Goal: Transaction & Acquisition: Purchase product/service

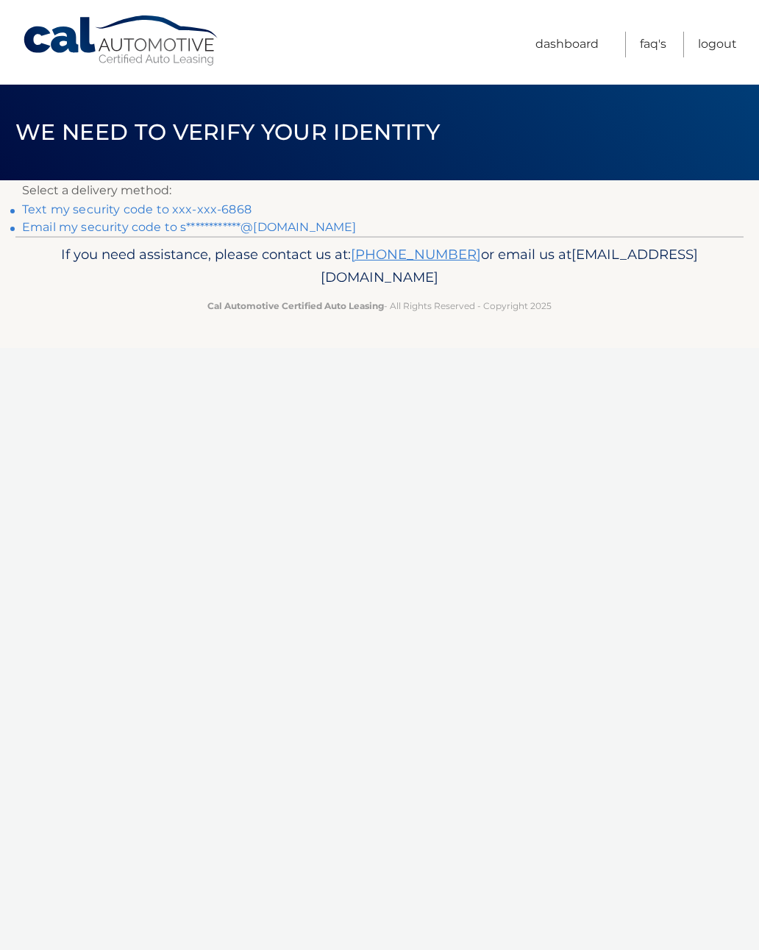
click at [221, 208] on link "Text my security code to xxx-xxx-6868" at bounding box center [137, 209] width 230 height 14
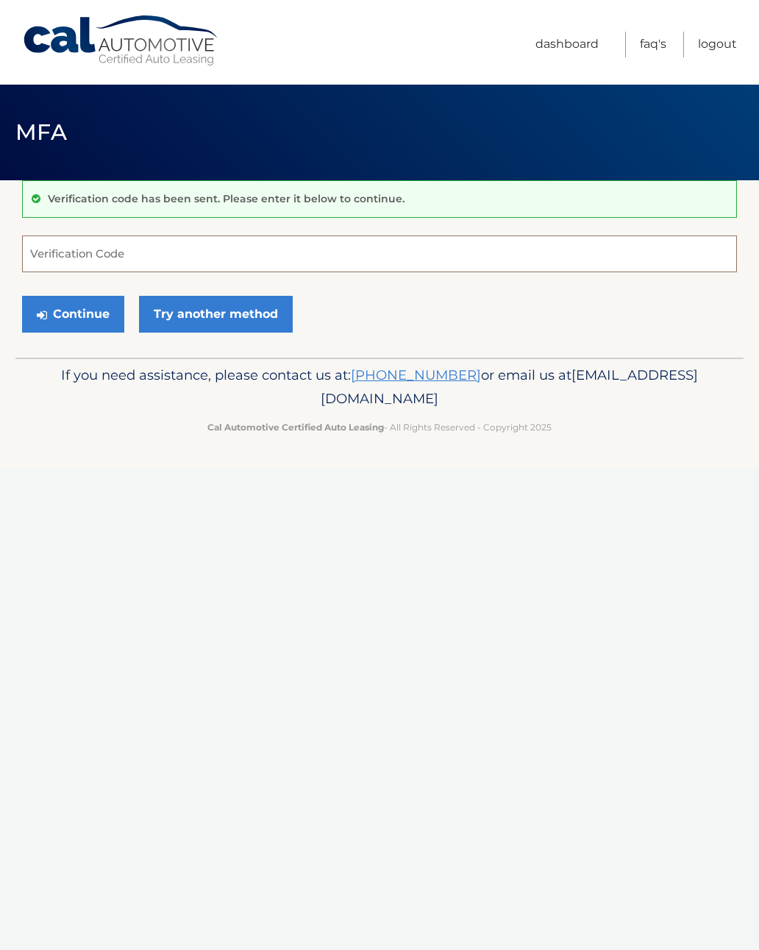
click at [169, 255] on input "Verification Code" at bounding box center [379, 253] width 715 height 37
type input "483215"
click at [82, 313] on button "Continue" at bounding box center [73, 314] width 102 height 37
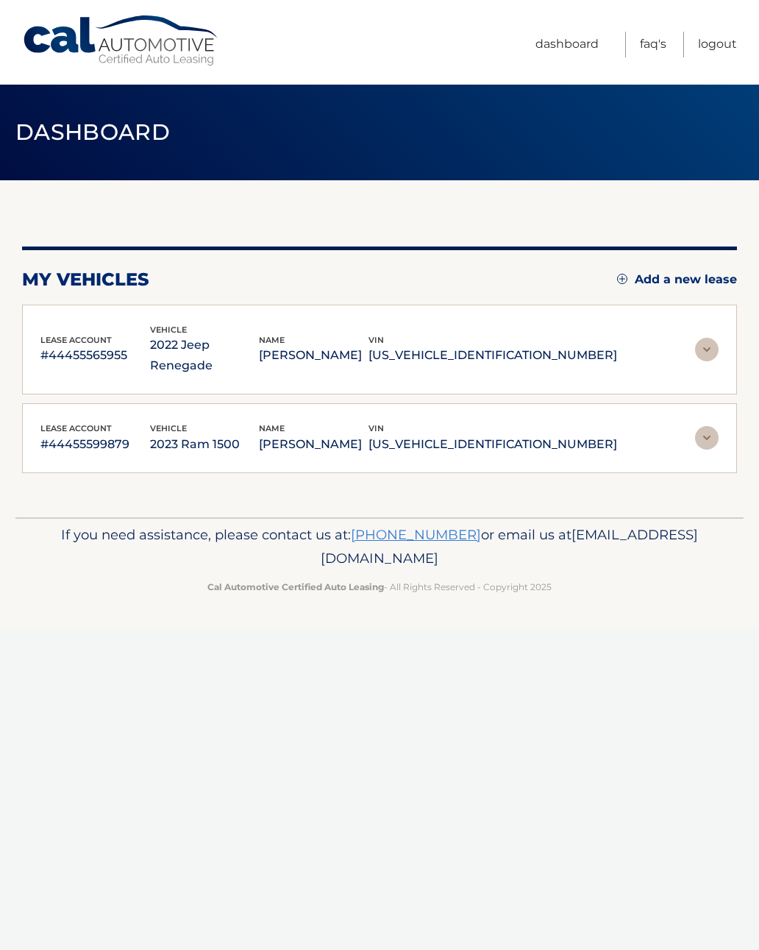
click at [341, 345] on p "[PERSON_NAME]" at bounding box center [314, 355] width 110 height 21
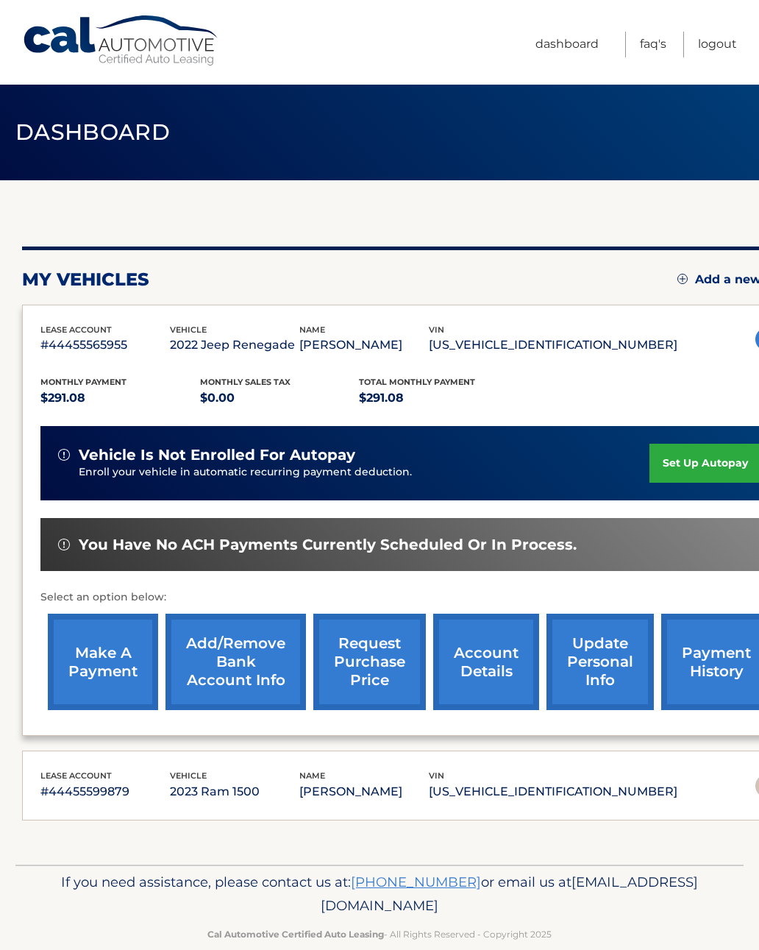
click at [112, 666] on link "make a payment" at bounding box center [103, 662] width 110 height 96
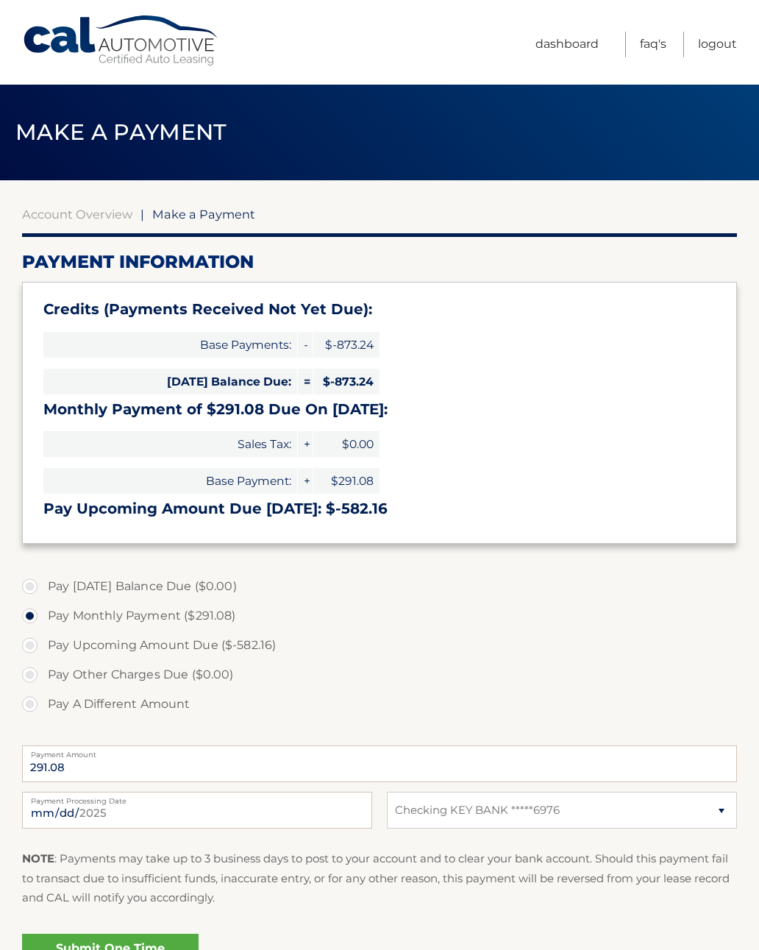
select select "NGM5MTU2ZTAtMmU2Ny00NDAxLTliYTItODJiYTZmNmZmZWQ3"
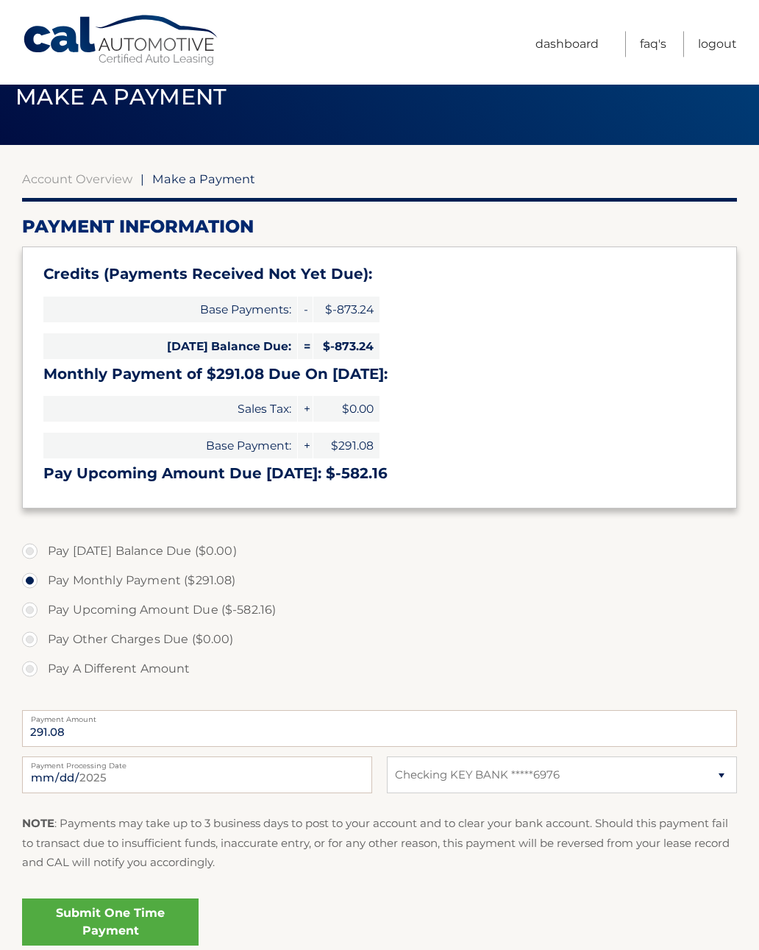
scroll to position [35, 0]
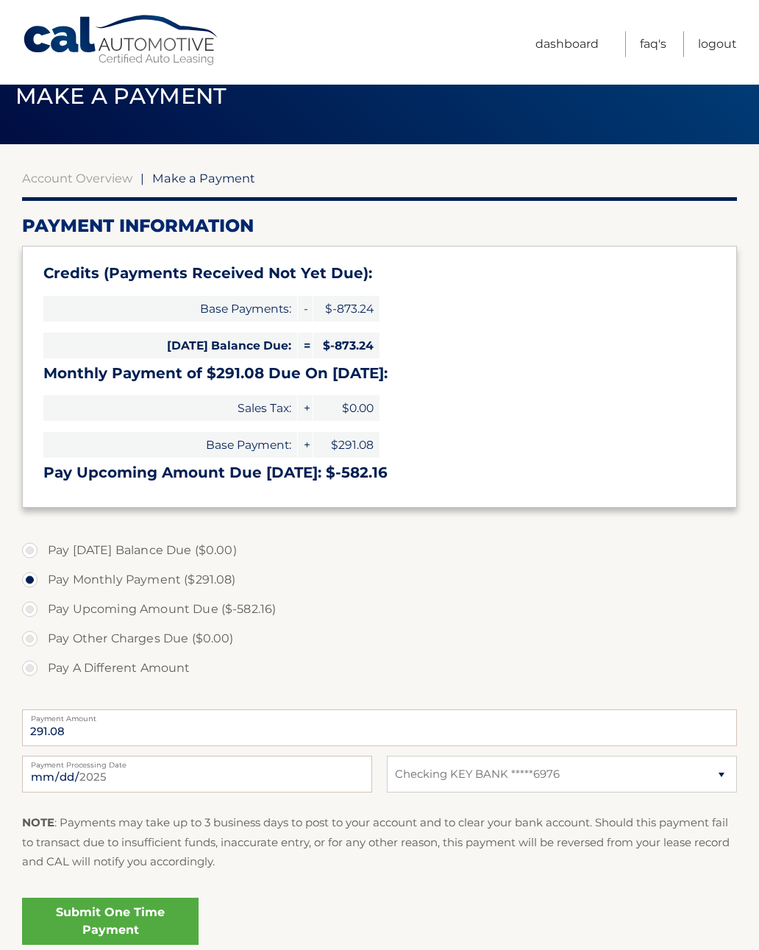
click at [154, 913] on link "Submit One Time Payment" at bounding box center [110, 921] width 177 height 47
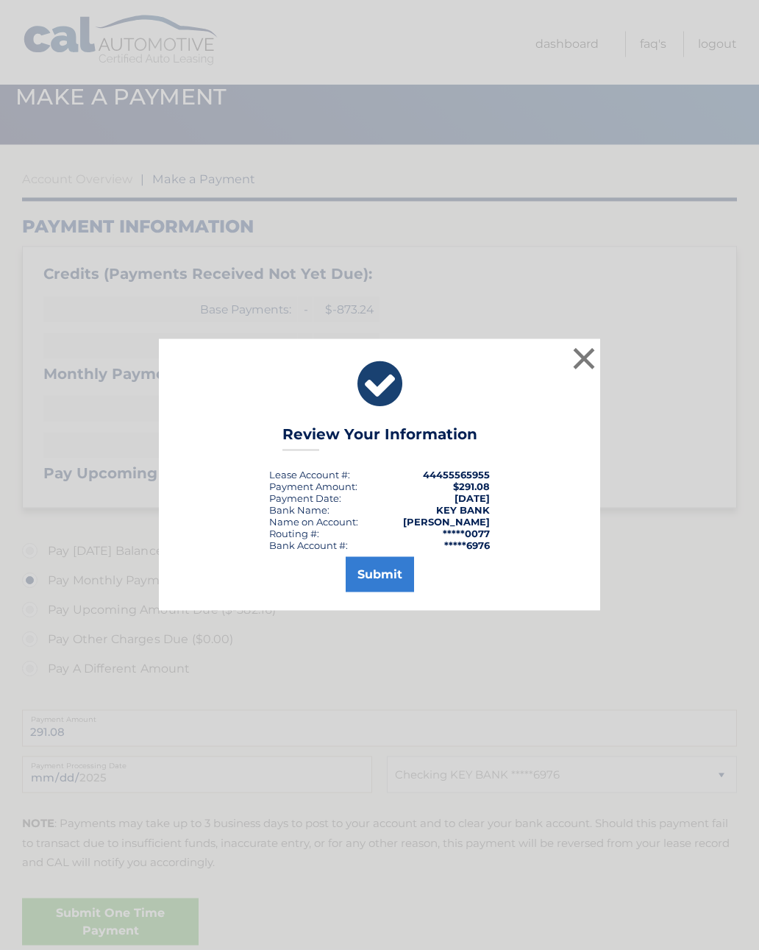
scroll to position [36, 0]
click at [389, 588] on button "Submit" at bounding box center [380, 574] width 68 height 35
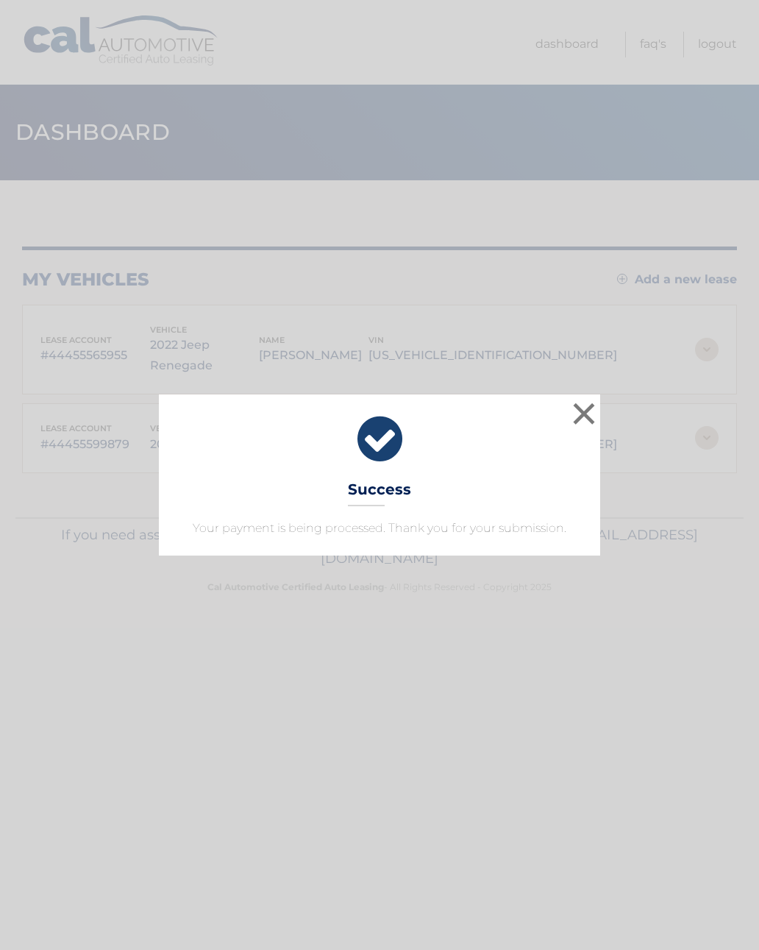
click at [583, 415] on button "×" at bounding box center [584, 413] width 29 height 29
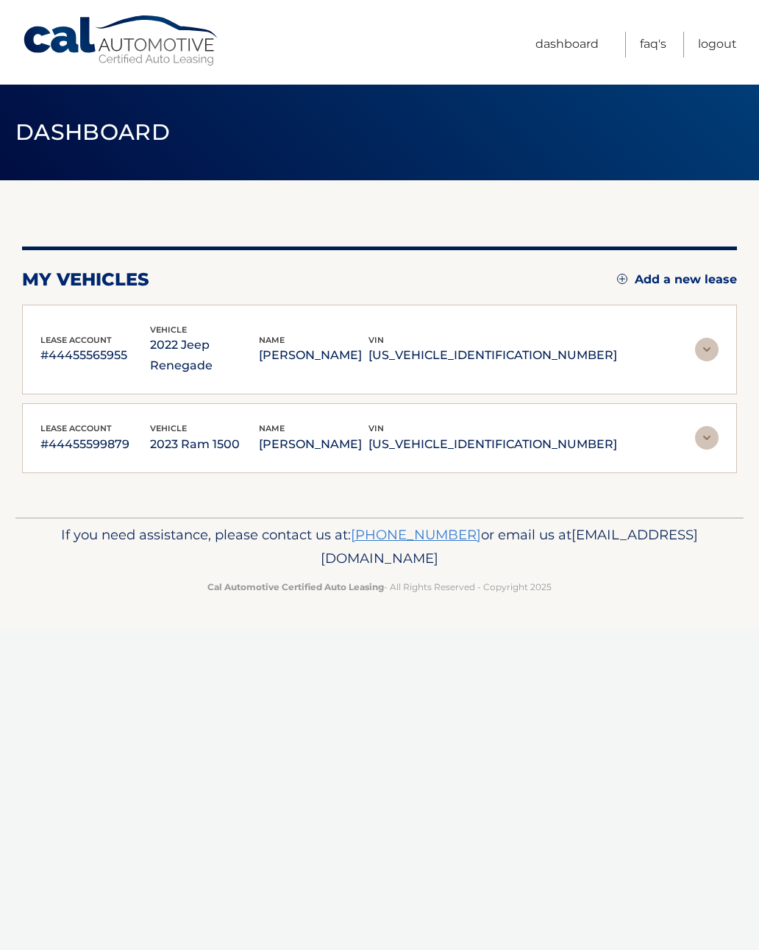
click at [718, 47] on link "Logout" at bounding box center [717, 45] width 39 height 26
